Goal: Answer question/provide support

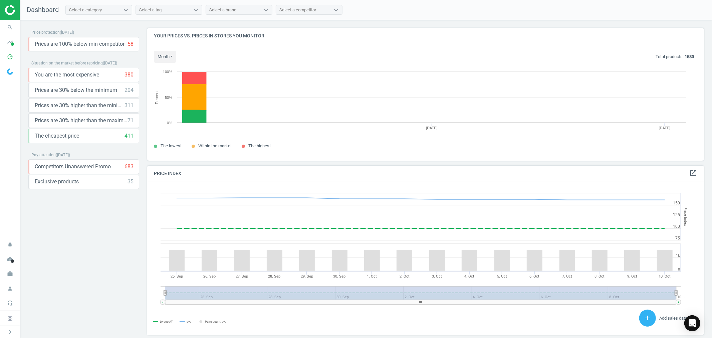
scroll to position [165, 563]
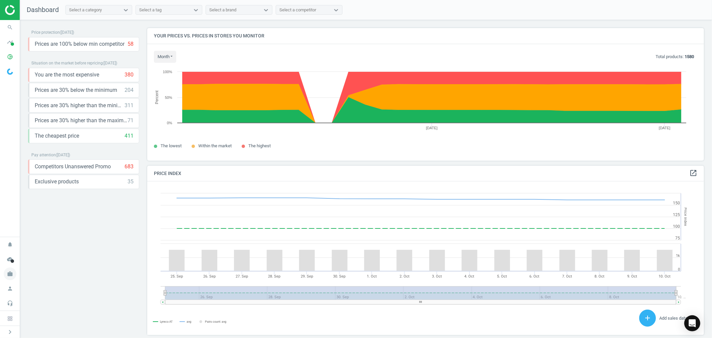
click at [13, 274] on icon "work" at bounding box center [10, 273] width 13 height 13
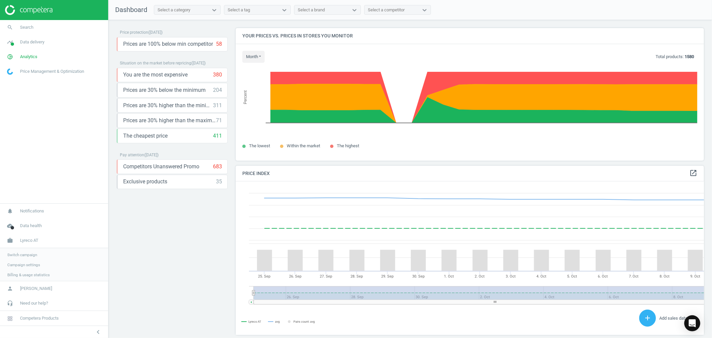
scroll to position [4, 4]
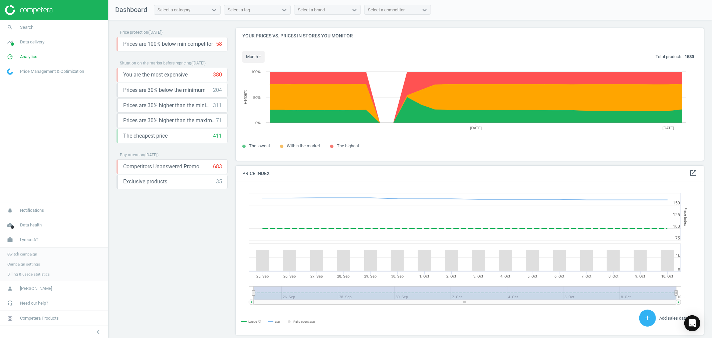
click at [29, 254] on span "Switch campaign" at bounding box center [22, 253] width 30 height 5
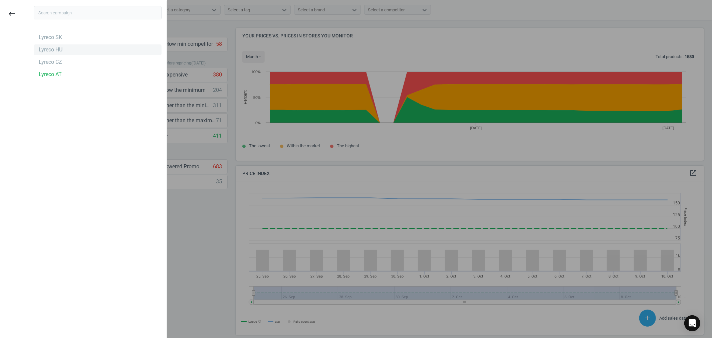
click at [52, 53] on div "Lyreco HU" at bounding box center [51, 49] width 24 height 7
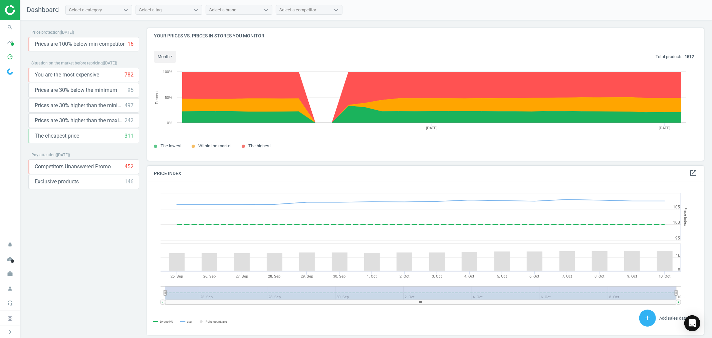
scroll to position [165, 563]
click at [10, 24] on icon "search" at bounding box center [10, 27] width 13 height 13
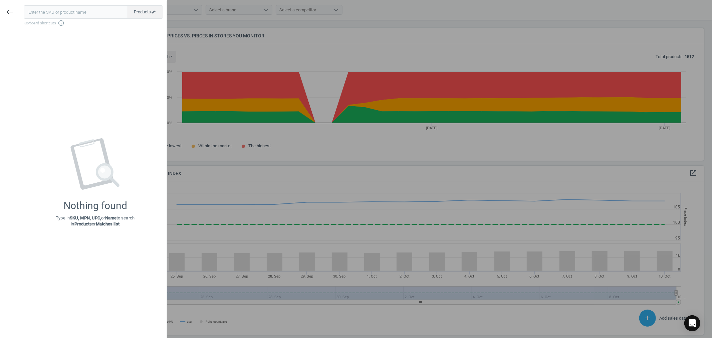
click at [57, 14] on input "text" at bounding box center [75, 11] width 103 height 13
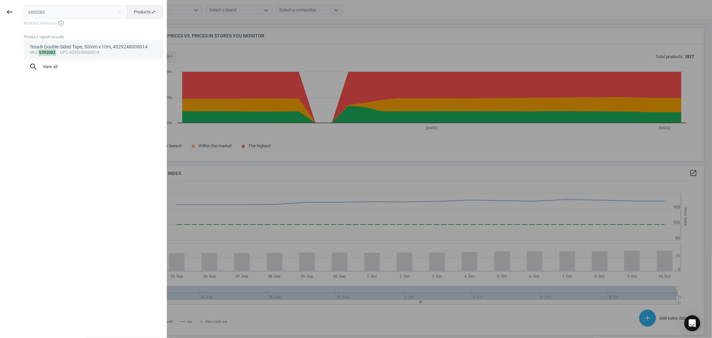
type input "6592083"
click at [79, 52] on div "sku : 6592083 upc :4029248006014" at bounding box center [94, 52] width 128 height 5
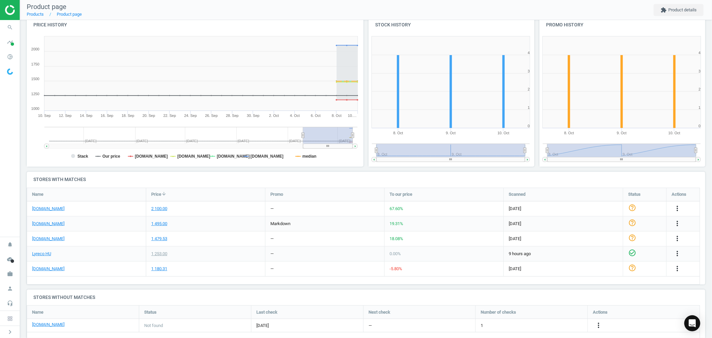
scroll to position [88, 0]
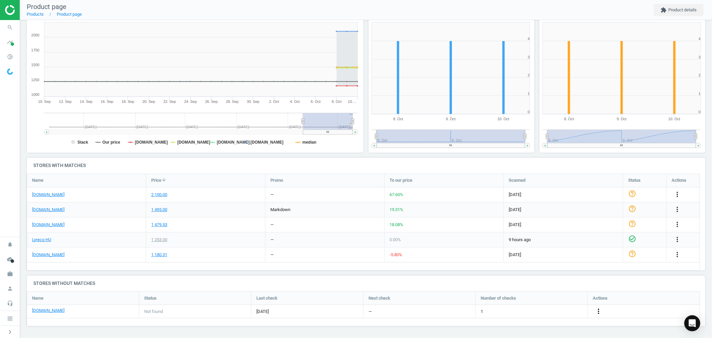
click at [597, 311] on icon "more_vert" at bounding box center [598, 311] width 8 height 8
click at [527, 313] on link "Edit URL/product option" at bounding box center [545, 311] width 91 height 10
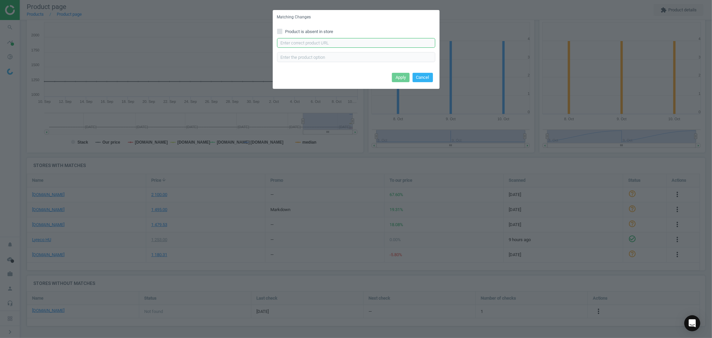
click at [328, 45] on input "text" at bounding box center [356, 43] width 158 height 10
paste input "https://www.pbs.hu/Product/2020/33089/adhesive-tape-double-sided-tesa-50mm-x-10…"
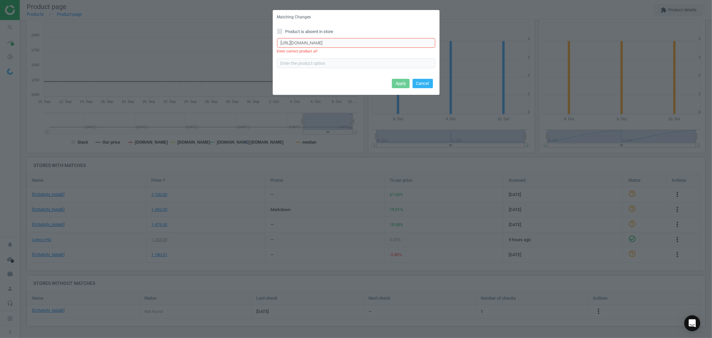
scroll to position [0, 0]
drag, startPoint x: 364, startPoint y: 43, endPoint x: 251, endPoint y: 45, distance: 113.5
click at [251, 45] on div "Matching Changes Product is absent in store https://www.pbs.hu/Product/2020/330…" at bounding box center [356, 169] width 712 height 338
click at [387, 44] on input "https://www.pbs.hu/Product/2020/33089/adhesive-tape-double-sided-tesa-50mm-x-10…" at bounding box center [356, 43] width 158 height 10
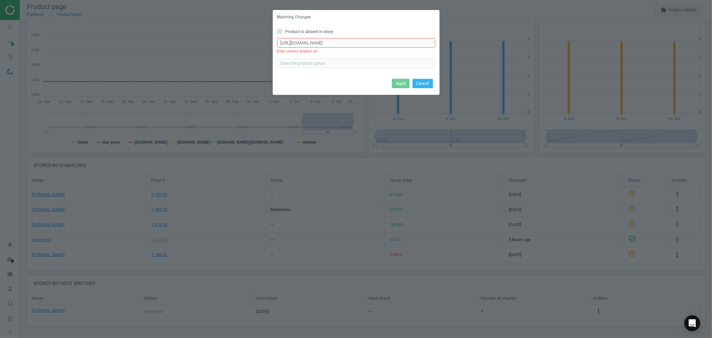
drag, startPoint x: 351, startPoint y: 42, endPoint x: 441, endPoint y: 45, distance: 90.1
click at [441, 45] on div "Matching Changes Product is absent in store https://www.pbs.hu/Product/2020/330…" at bounding box center [356, 169] width 712 height 338
click at [407, 44] on input "https://www.pbs.hu/Product/2020/33089/adhesive-tape-double-sided-tesa-50mm-x-10…" at bounding box center [356, 43] width 158 height 10
drag, startPoint x: 392, startPoint y: 42, endPoint x: 237, endPoint y: 47, distance: 155.0
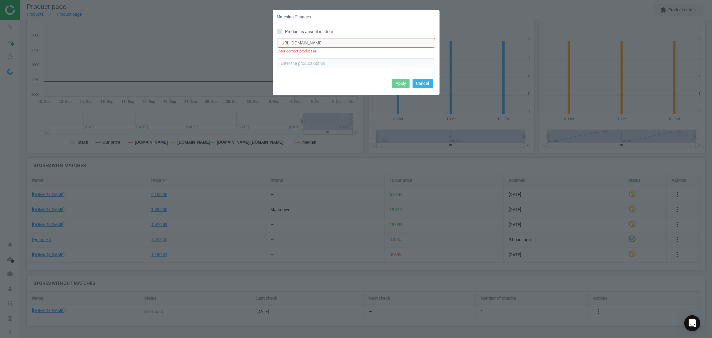
click at [237, 47] on div "Matching Changes Product is absent in store https://www.pbs.hu/Product/2020/330…" at bounding box center [356, 169] width 712 height 338
click at [289, 42] on input "https://www.pbs.hu/Product/2020/33089/adhesive-tape-double-sided-tesa-50mm-x-10…" at bounding box center [356, 43] width 158 height 10
type input "https://www.pbs.hu/Product/2020/33089/adhesive-tape-double-sided-tesa-50mm-x-10…"
click at [428, 80] on button "Cancel" at bounding box center [423, 83] width 20 height 9
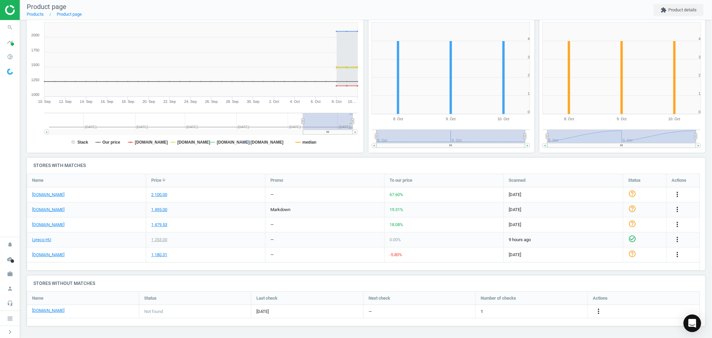
click at [691, 324] on icon "Open Intercom Messenger" at bounding box center [692, 323] width 8 height 9
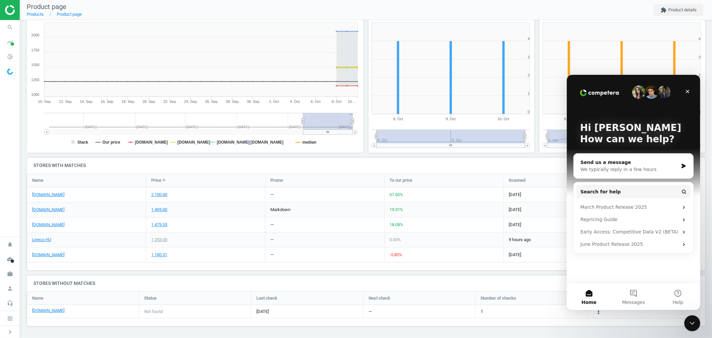
click at [634, 169] on div "We typically reply in a few hours" at bounding box center [629, 169] width 98 height 7
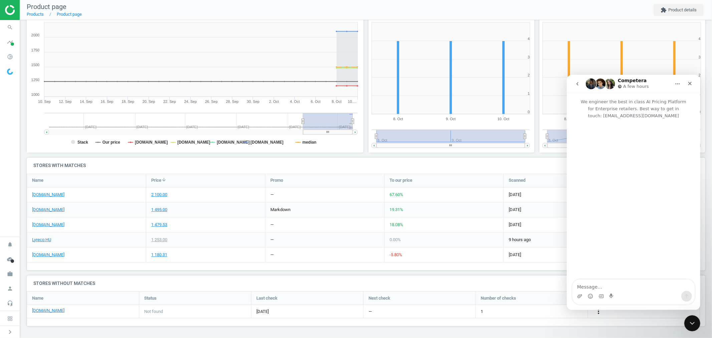
click at [622, 285] on textarea "Message…" at bounding box center [633, 284] width 122 height 11
click at [627, 289] on textarea "Hi there, we seem to have a technical issue with some competitor's links" at bounding box center [633, 281] width 122 height 18
click at [617, 288] on textarea "Hi there, we seem to have a technical issue with some competitor's links" at bounding box center [633, 281] width 122 height 18
type textarea "Hi there, we seem to have a technical issue with some competitor's links. Even …"
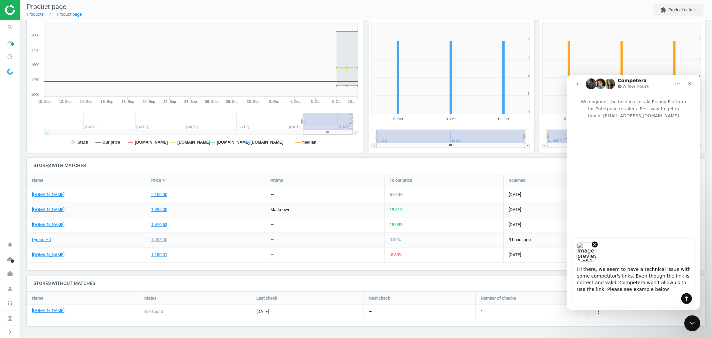
click at [585, 286] on textarea "Hi there, we seem to have a technical issue with some competitor's links. Even …" at bounding box center [633, 276] width 122 height 31
type textarea "Hi there, we seem to have a technical issue with some competitor's links. Even …"
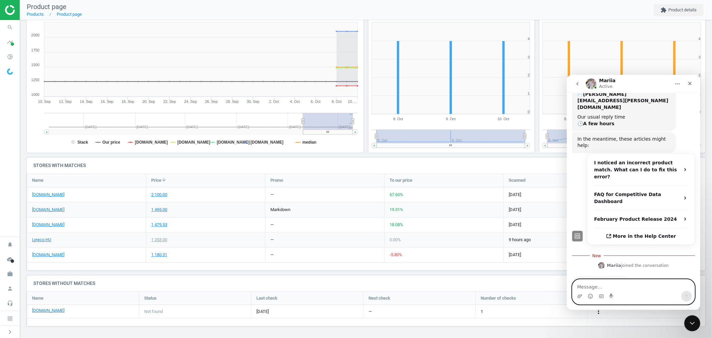
scroll to position [155, 0]
click at [637, 284] on textarea "Message…" at bounding box center [633, 284] width 122 height 11
type textarea "Great, thanks Mariia"
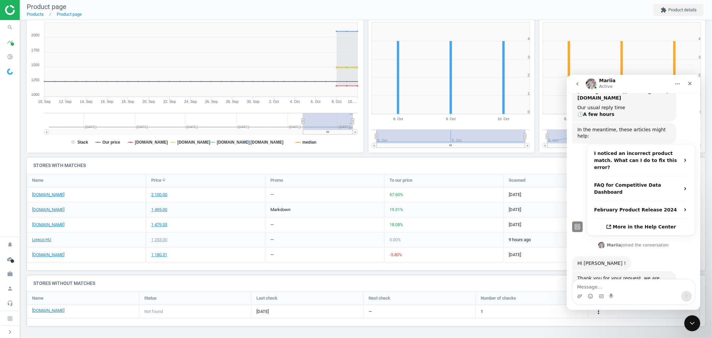
click at [22, 156] on div "Tesa® Double-Sided Tape, 50mm x 10m, 4029248006014 sku : 6592083 upc : 40292480…" at bounding box center [366, 135] width 692 height 406
click at [695, 325] on icon "Close Intercom Messenger" at bounding box center [691, 322] width 8 height 8
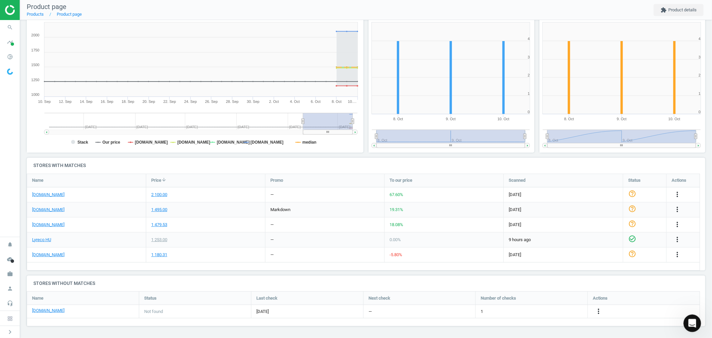
click at [692, 322] on icon "Open Intercom Messenger" at bounding box center [691, 322] width 11 height 11
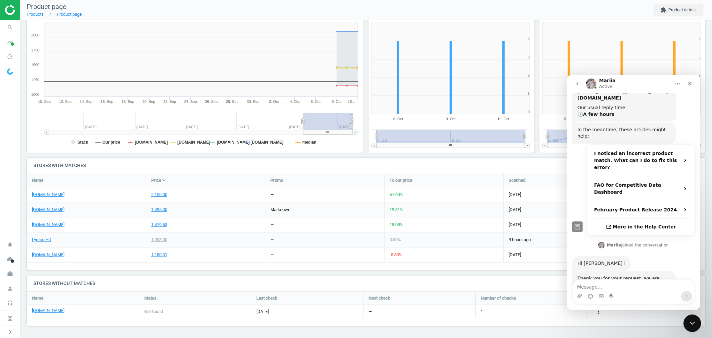
click at [693, 324] on icon "Close Intercom Messenger" at bounding box center [691, 322] width 8 height 8
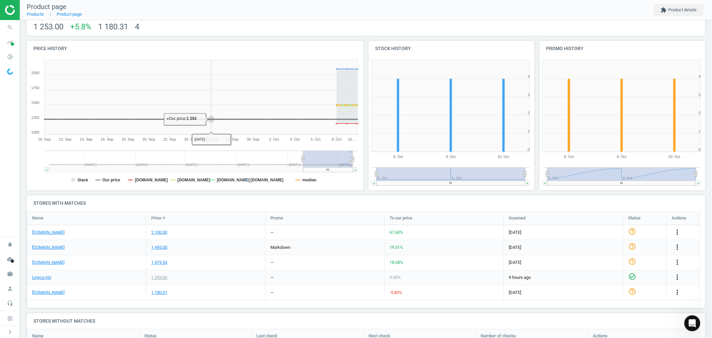
scroll to position [0, 0]
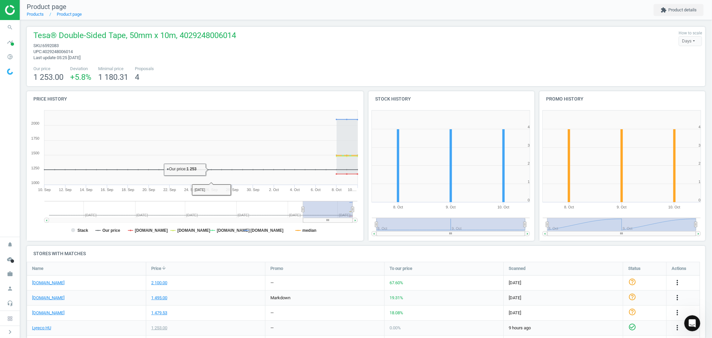
click at [8, 9] on img at bounding box center [28, 10] width 47 height 10
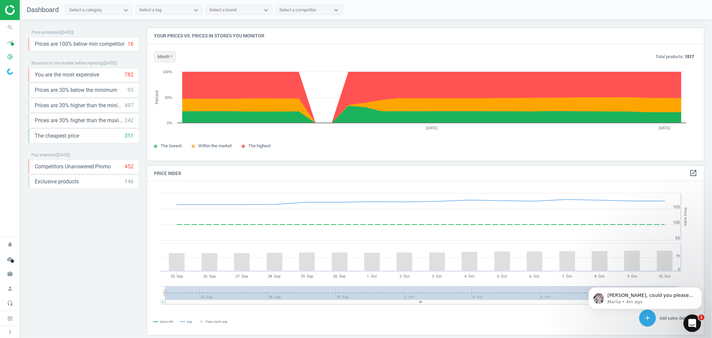
click at [692, 320] on icon "Open Intercom Messenger" at bounding box center [691, 322] width 11 height 11
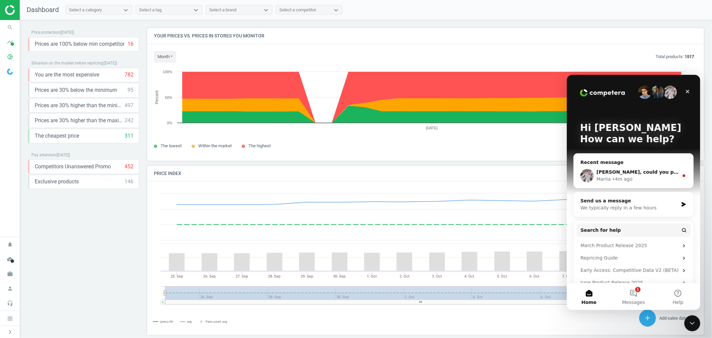
click at [640, 174] on span "Peter, could you please specify the SKU of the mentioned product ?" at bounding box center [700, 171] width 208 height 5
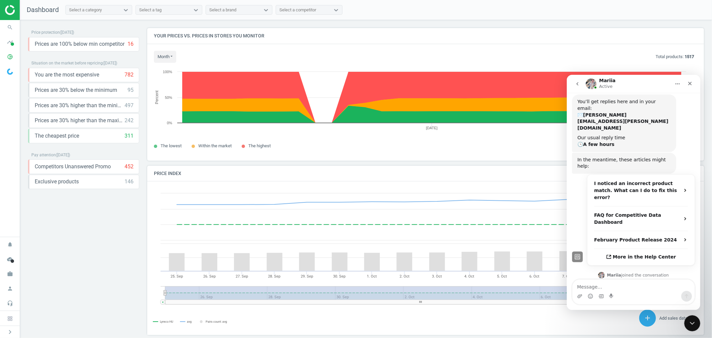
scroll to position [201, 0]
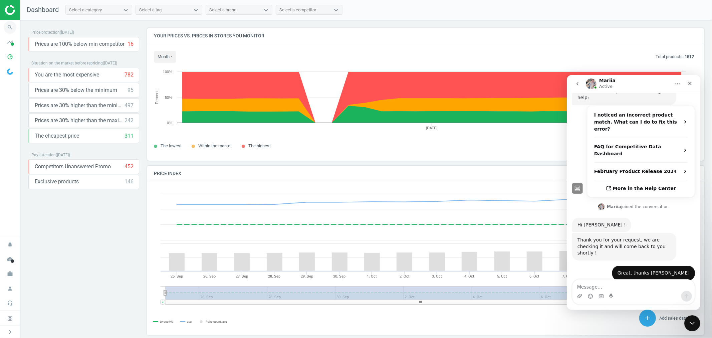
click at [12, 27] on icon "search" at bounding box center [10, 27] width 13 height 13
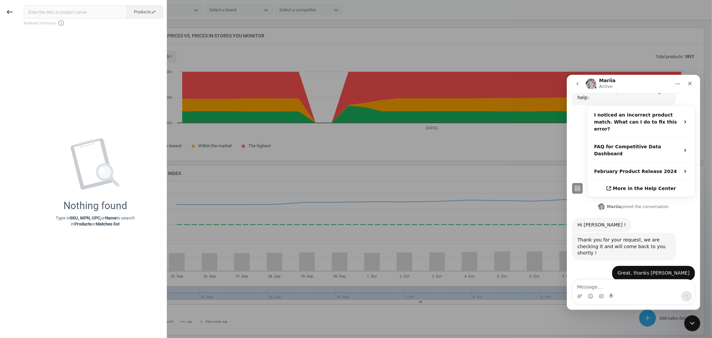
click at [53, 11] on input "text" at bounding box center [75, 11] width 103 height 13
click at [606, 285] on textarea "Message…" at bounding box center [633, 284] width 122 height 11
paste textarea "6592083"
type textarea "Sure, it's 6592083"
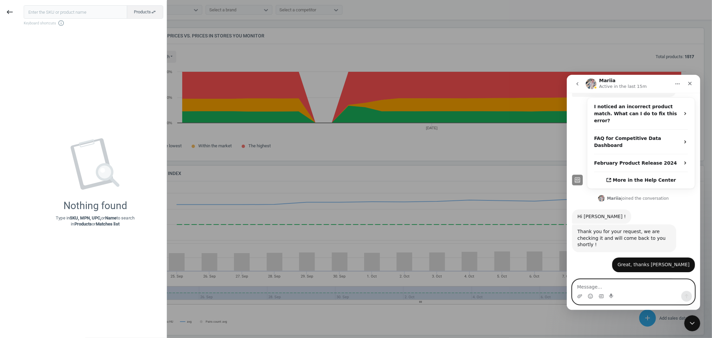
scroll to position [209, 0]
click at [215, 242] on div at bounding box center [356, 169] width 712 height 338
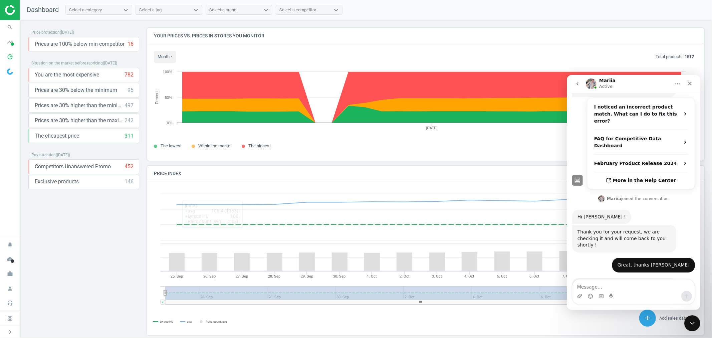
click at [108, 254] on div "Price protection ( 10.10.25 ) Prices are 100% below min competitor 16 keyboard_…" at bounding box center [83, 180] width 111 height 305
click at [91, 295] on div "Price protection ( 10.10.25 ) Prices are 100% below min competitor 16 keyboard_…" at bounding box center [83, 180] width 111 height 305
click at [99, 250] on div "Price protection ( 10.10.25 ) Prices are 100% below min competitor 16 keyboard_…" at bounding box center [83, 180] width 111 height 305
click at [688, 322] on icon "Close Intercom Messenger" at bounding box center [691, 322] width 8 height 8
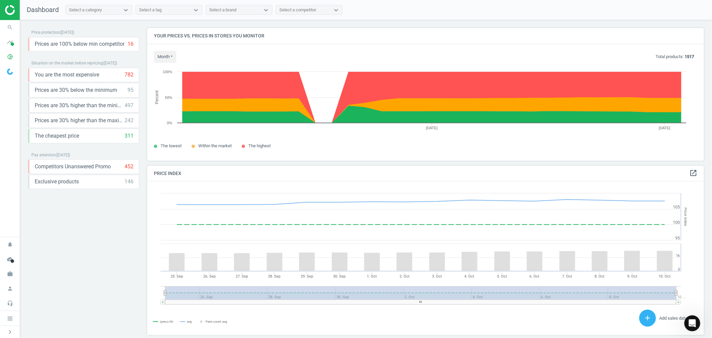
scroll to position [210, 0]
click at [696, 322] on icon "Open Intercom Messenger" at bounding box center [691, 322] width 11 height 11
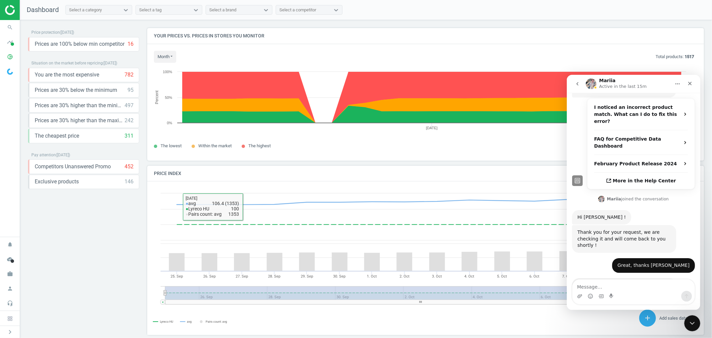
click at [81, 244] on div "Price protection ( 10.10.25 ) Prices are 100% below min competitor 16 keyboard_…" at bounding box center [83, 180] width 111 height 305
click at [97, 235] on div "Price protection ( 10.10.25 ) Prices are 100% below min competitor 16 keyboard_…" at bounding box center [83, 180] width 111 height 305
click at [7, 277] on icon "work" at bounding box center [10, 273] width 13 height 13
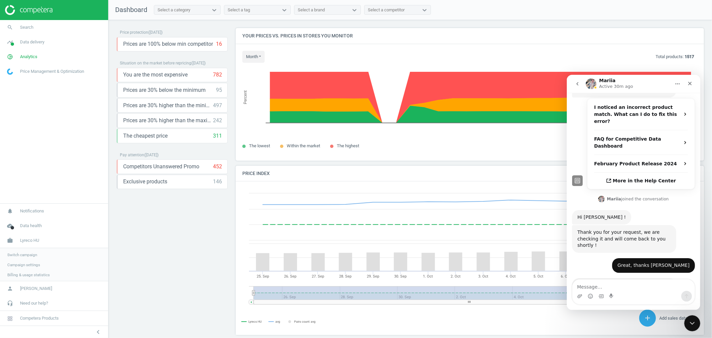
scroll to position [0, 0]
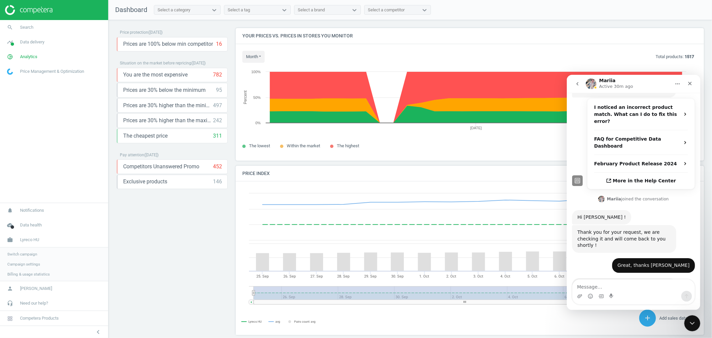
click at [31, 253] on span "Switch campaign" at bounding box center [22, 253] width 30 height 5
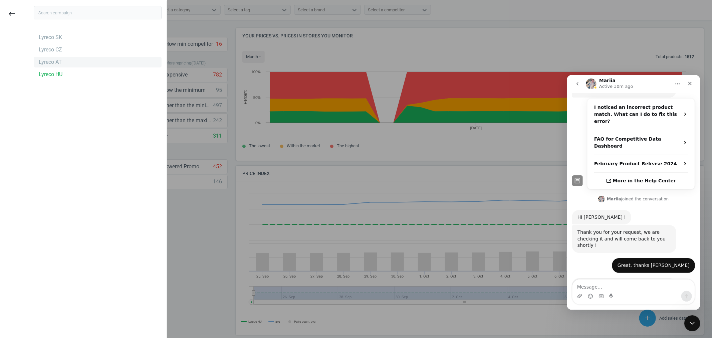
click at [54, 64] on div "Lyreco AT" at bounding box center [50, 61] width 23 height 7
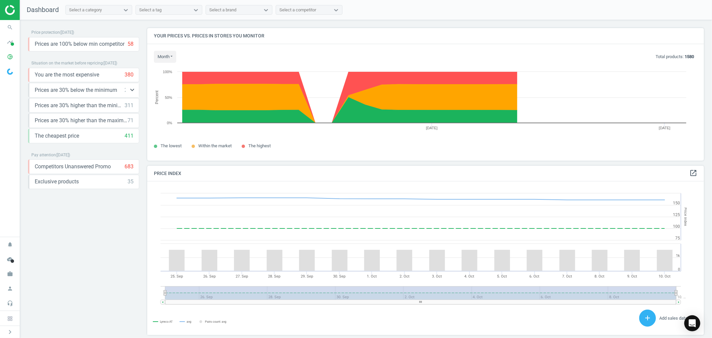
scroll to position [165, 563]
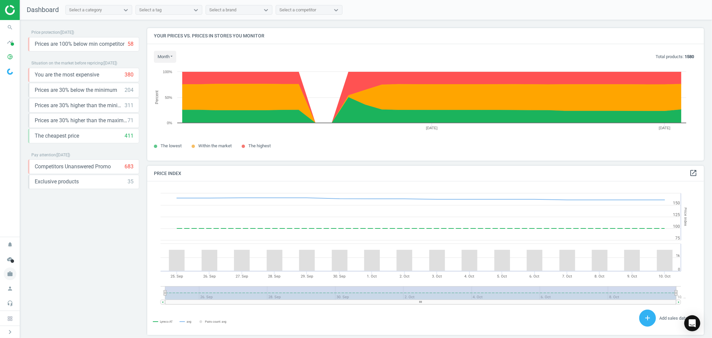
click at [7, 273] on icon "work" at bounding box center [10, 273] width 13 height 13
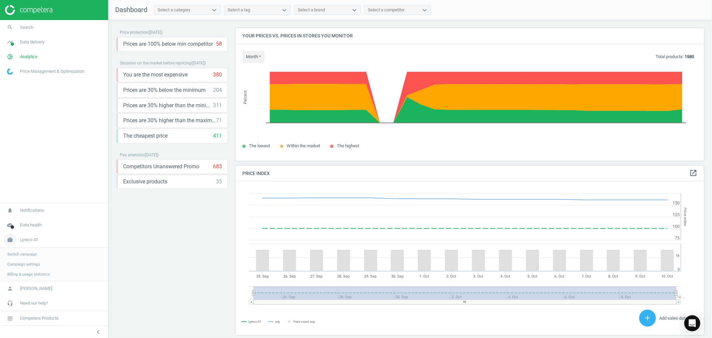
scroll to position [0, 0]
click at [26, 254] on span "Switch campaign" at bounding box center [22, 253] width 30 height 5
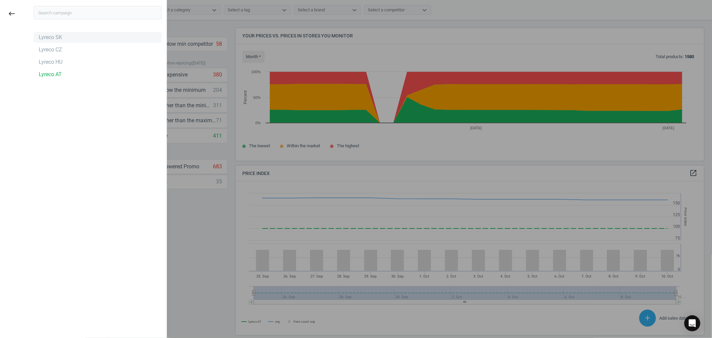
click at [57, 38] on div "Lyreco SK" at bounding box center [50, 37] width 23 height 7
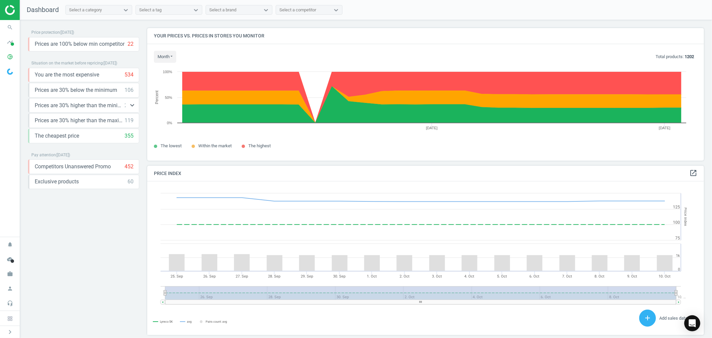
scroll to position [165, 563]
click at [12, 29] on icon "search" at bounding box center [10, 27] width 13 height 13
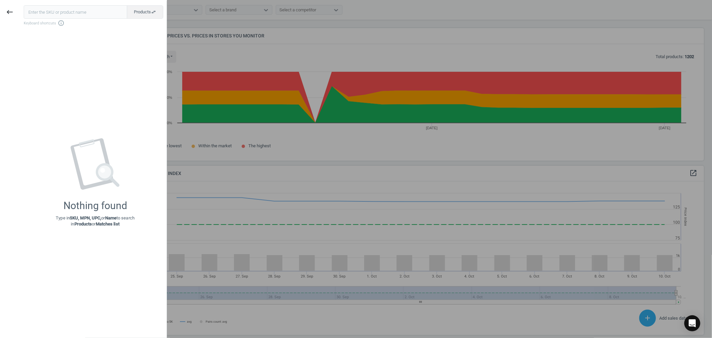
click at [78, 15] on input "text" at bounding box center [75, 11] width 103 height 13
type input "159543"
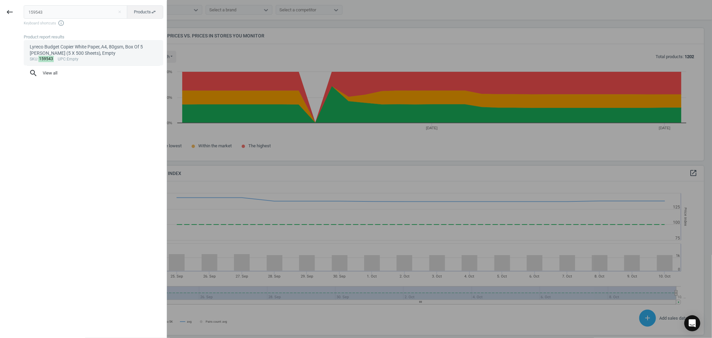
click at [72, 49] on div "Lyreco Budget Copier White Paper, A4, 80gsm, Box Of 5 [PERSON_NAME] (5 X 500 Sh…" at bounding box center [94, 50] width 128 height 13
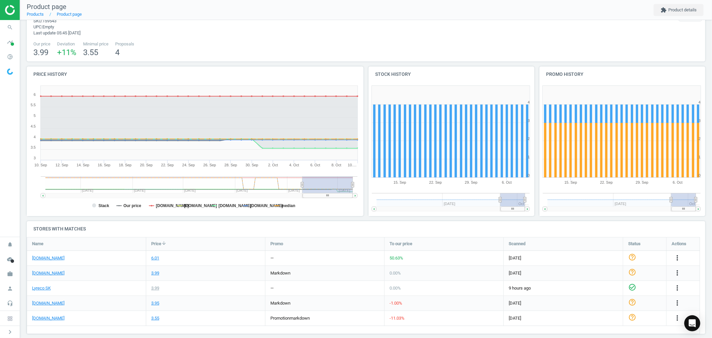
scroll to position [32, 0]
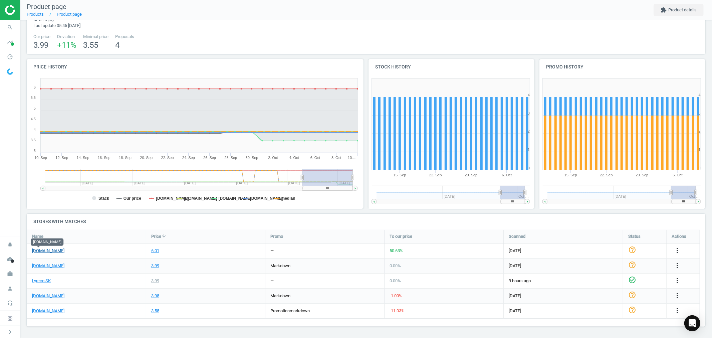
click at [36, 251] on link "alza.sk" at bounding box center [48, 251] width 32 height 6
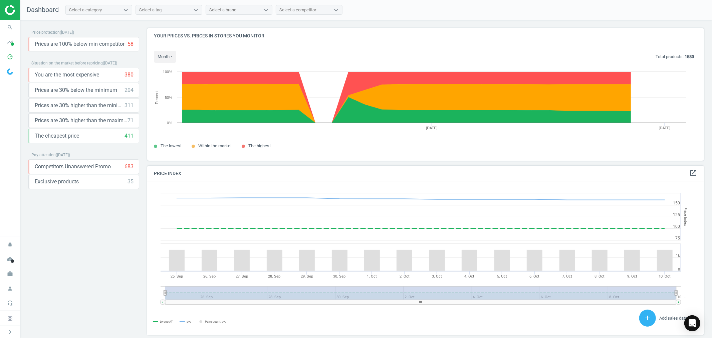
scroll to position [165, 563]
